Goal: Information Seeking & Learning: Learn about a topic

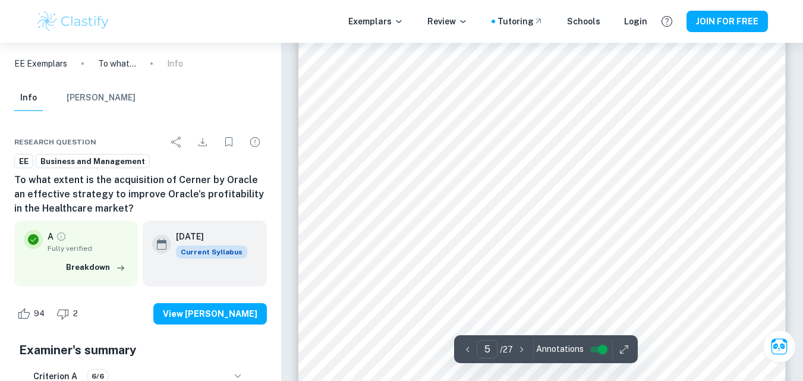
scroll to position [2973, 0]
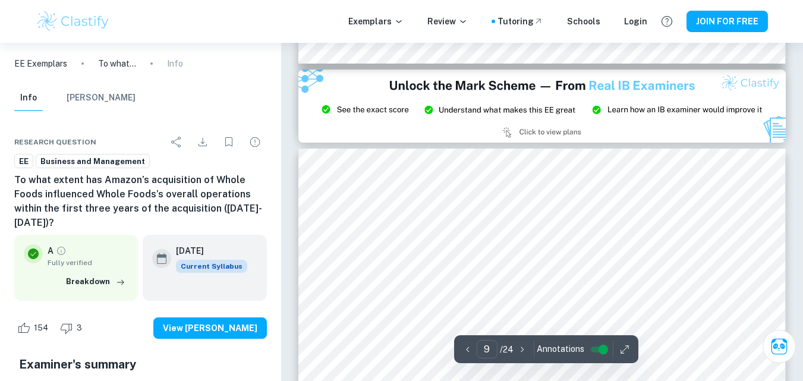
scroll to position [5233, 0]
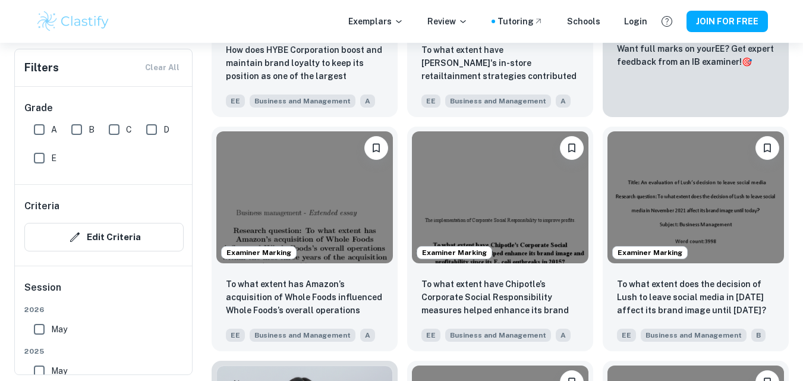
scroll to position [416, 0]
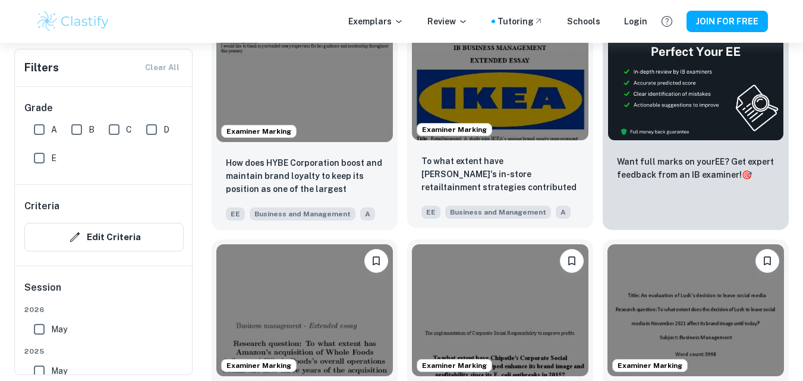
click at [522, 98] on img at bounding box center [500, 74] width 177 height 133
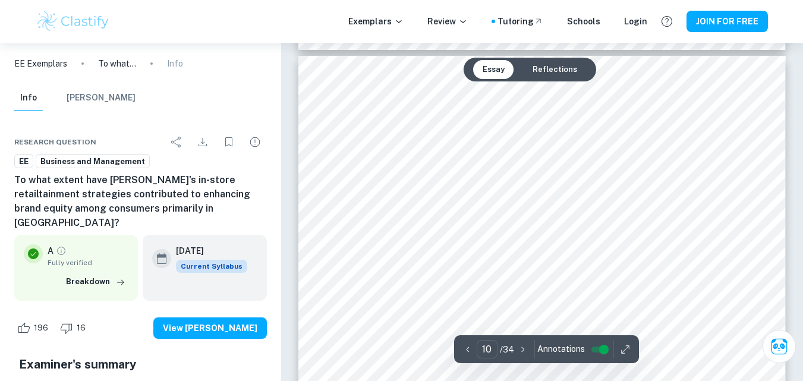
scroll to position [6600, 0]
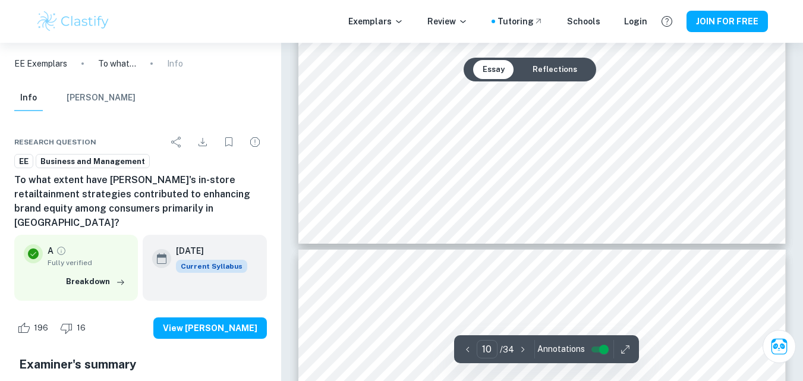
type input "11"
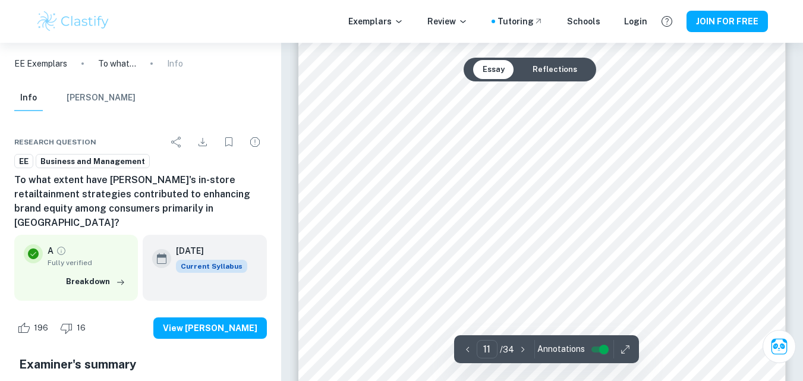
scroll to position [7195, 0]
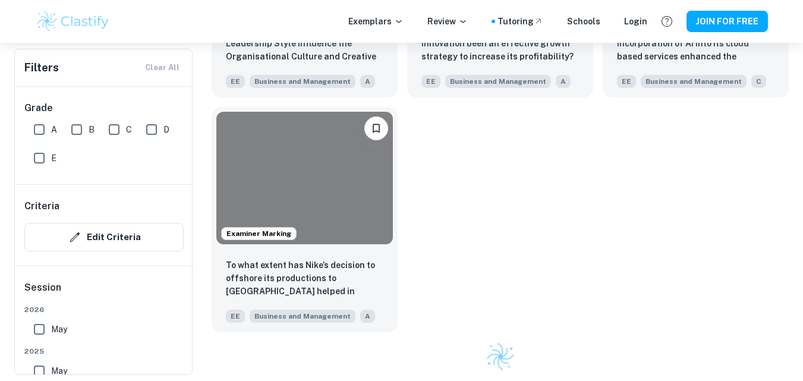
scroll to position [416, 0]
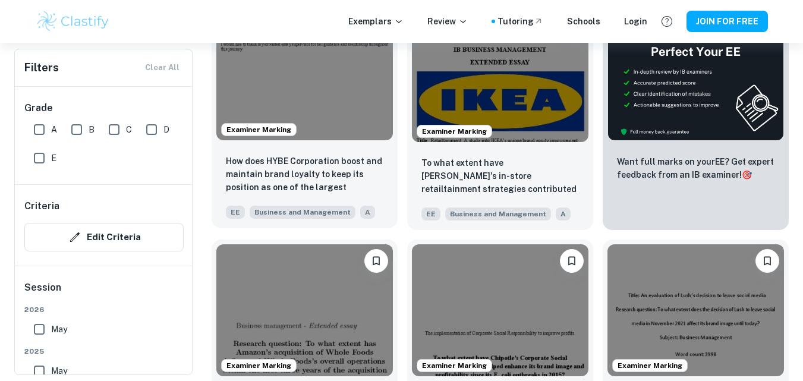
click at [340, 130] on img at bounding box center [304, 74] width 177 height 133
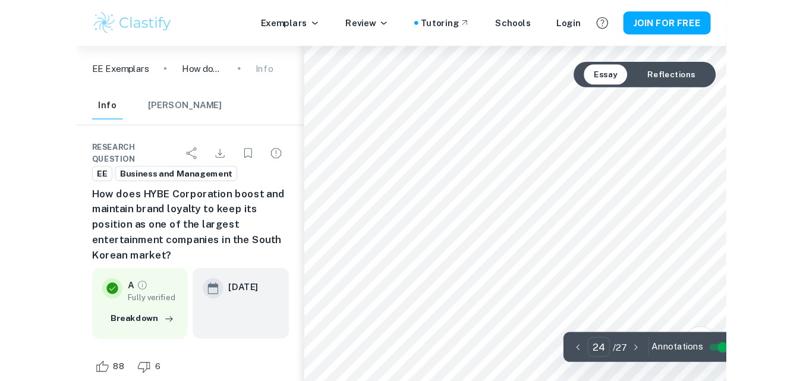
scroll to position [16135, 0]
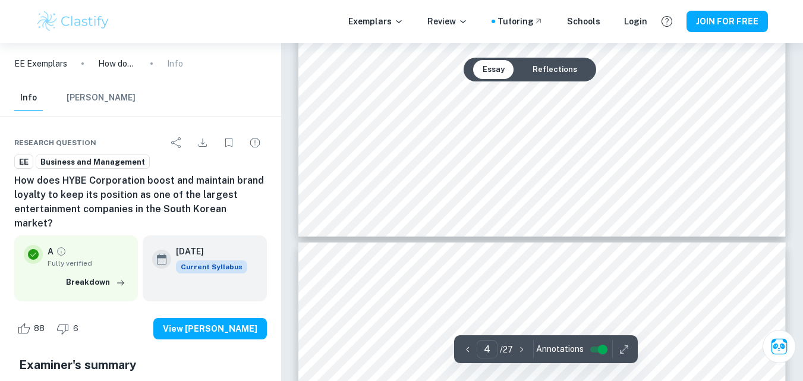
type input "3"
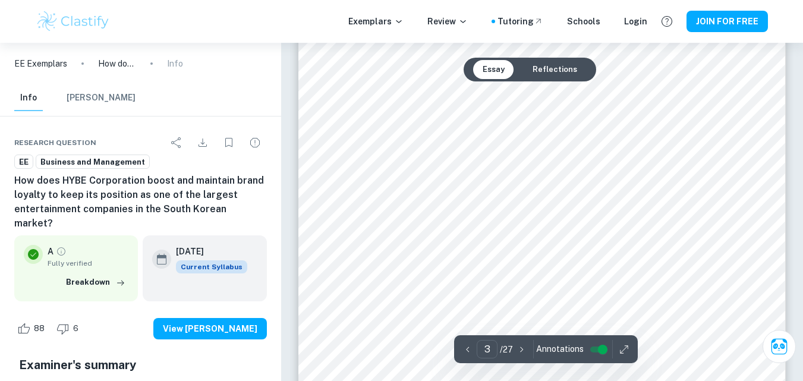
scroll to position [1804, 0]
